Goal: Task Accomplishment & Management: Manage account settings

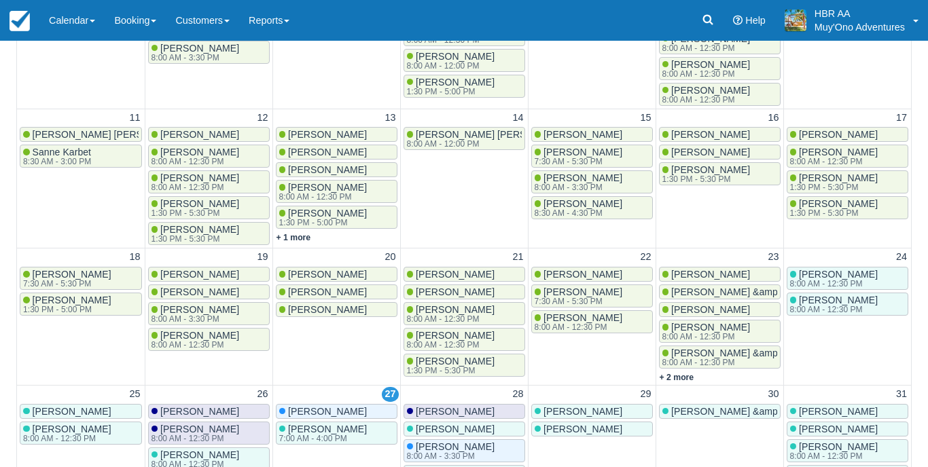
scroll to position [52, 0]
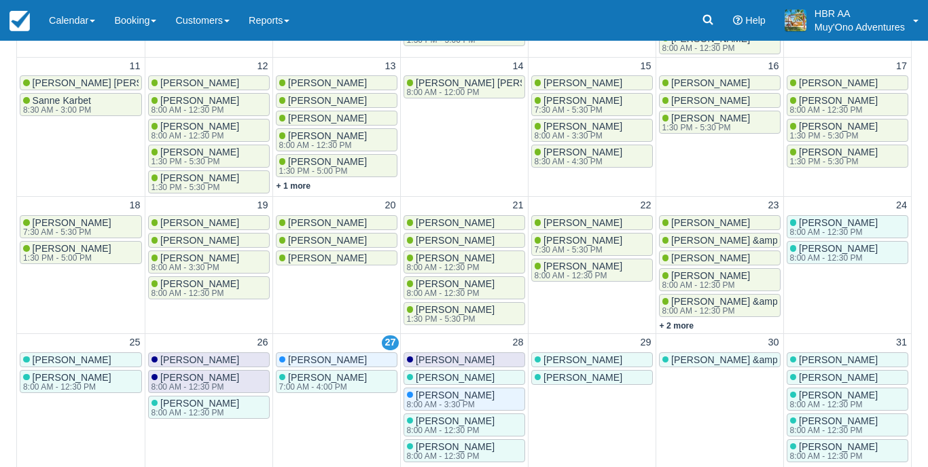
click at [80, 29] on link "Calendar" at bounding box center [71, 20] width 65 height 41
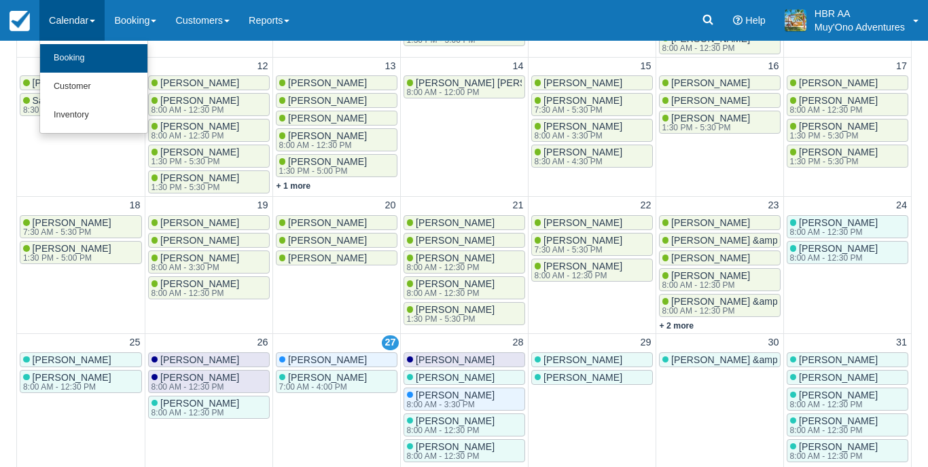
click at [84, 51] on link "Booking" at bounding box center [93, 58] width 107 height 29
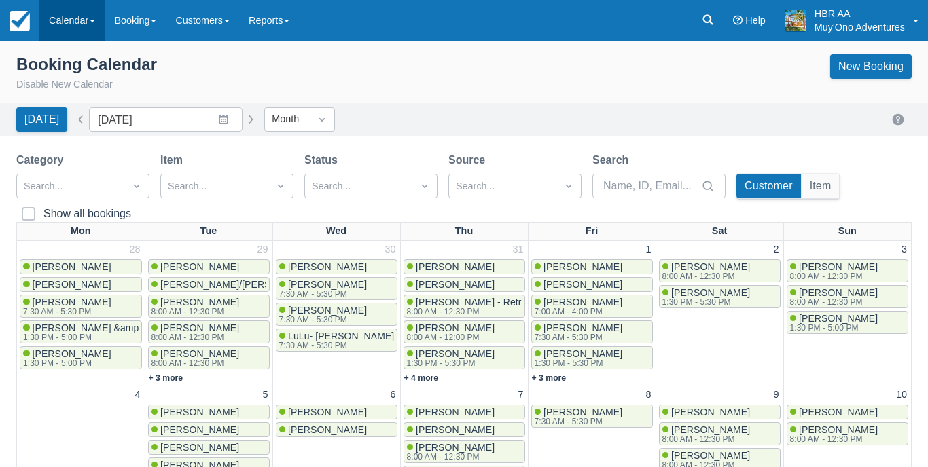
click at [95, 22] on span at bounding box center [92, 21] width 5 height 3
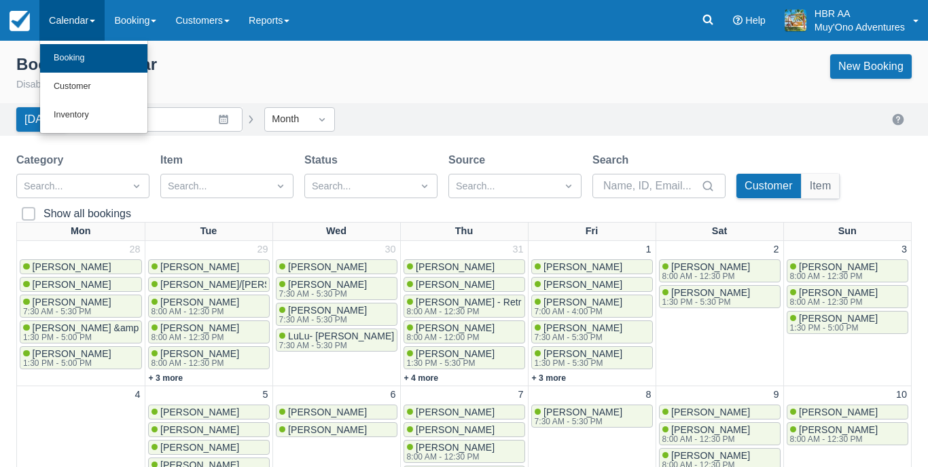
click at [96, 52] on link "Booking" at bounding box center [93, 58] width 107 height 29
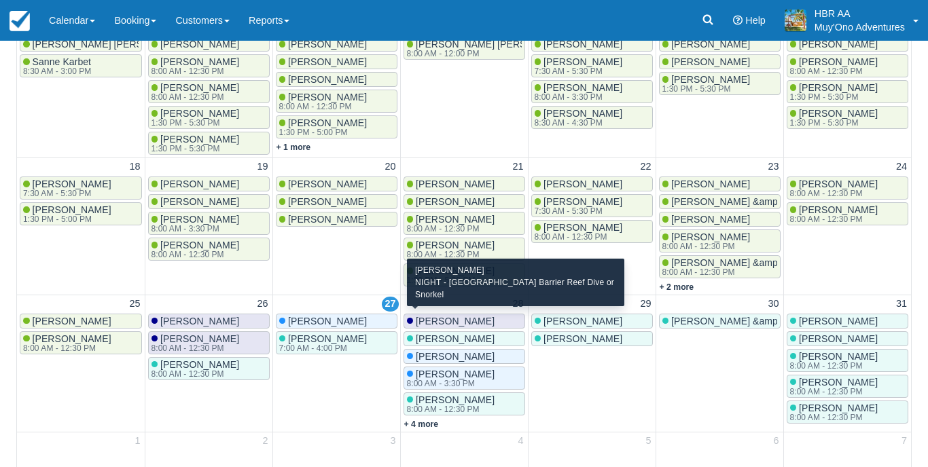
scroll to position [417, 0]
click at [449, 317] on span "[PERSON_NAME]" at bounding box center [455, 322] width 79 height 11
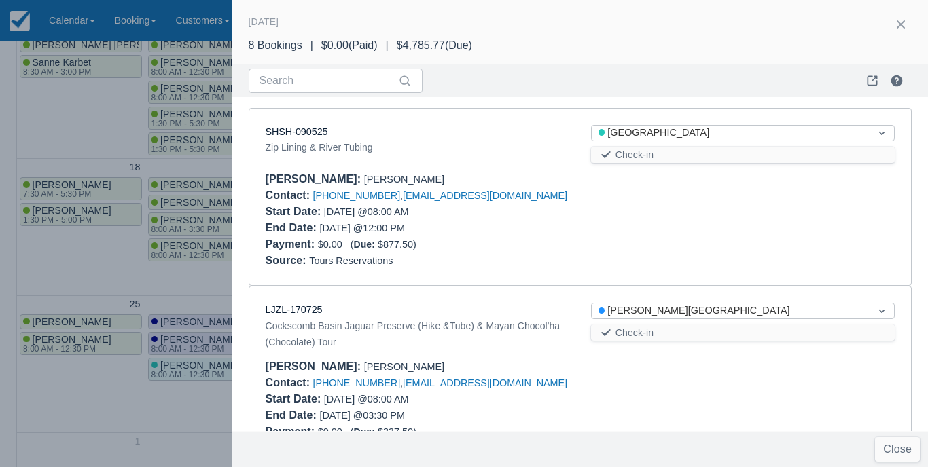
scroll to position [0, 0]
click at [173, 293] on div at bounding box center [464, 233] width 928 height 467
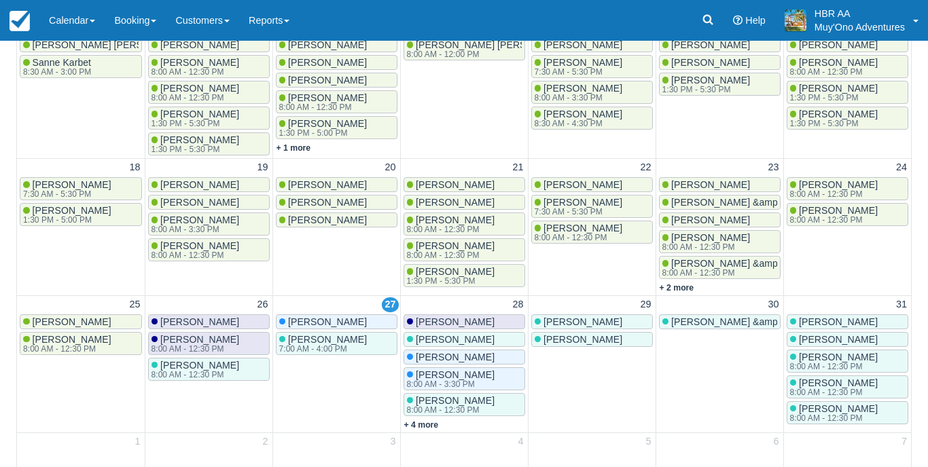
click at [501, 315] on link "[PERSON_NAME]" at bounding box center [465, 322] width 122 height 15
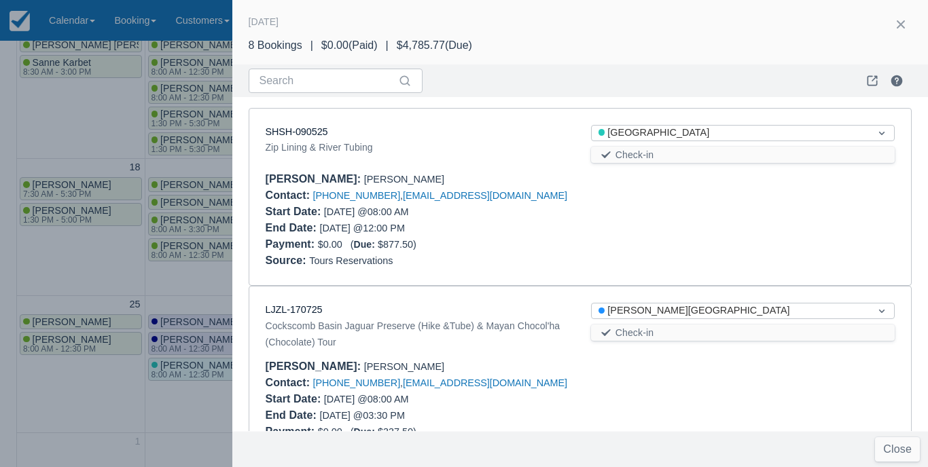
click at [175, 126] on div at bounding box center [464, 233] width 928 height 467
